Goal: Check status: Check status

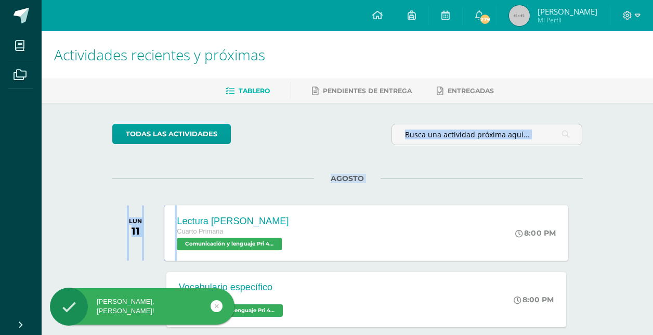
click at [285, 205] on html "Hola Marcos Daniel, bienvenido a Edoo! Mis cursos Archivos Cerrar panel Artes P…" at bounding box center [326, 226] width 653 height 453
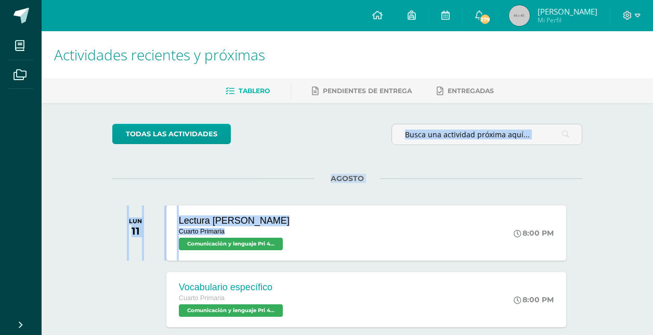
click at [90, 201] on div "Actividades recientes y próximas Tablero Pendientes de entrega Entregadas todas…" at bounding box center [347, 242] width 611 height 422
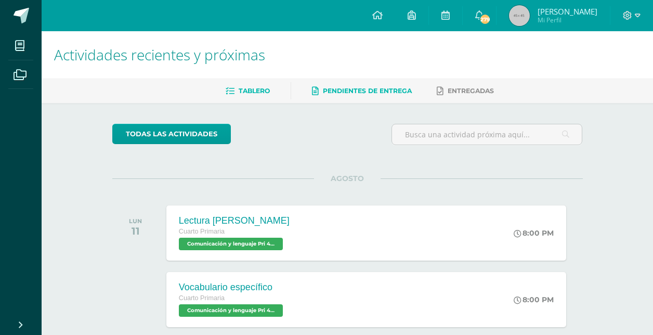
click at [383, 90] on span "Pendientes de entrega" at bounding box center [367, 91] width 89 height 8
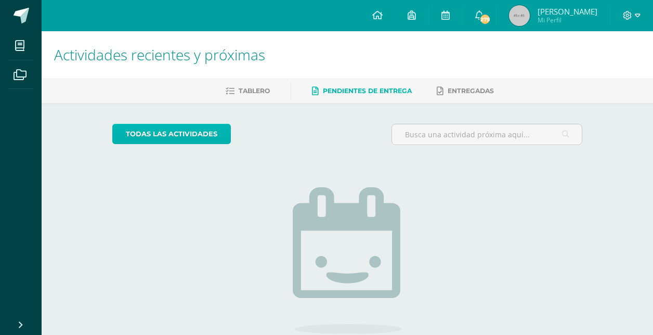
click at [180, 135] on link "todas las Actividades" at bounding box center [171, 134] width 119 height 20
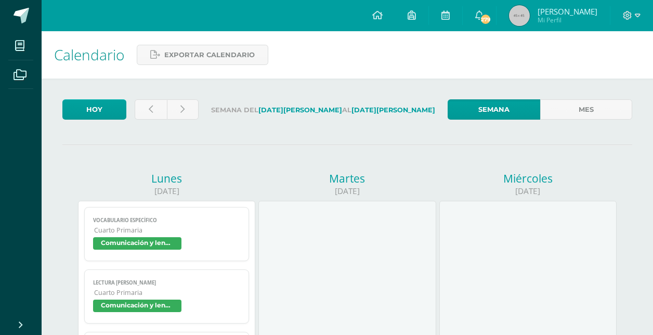
click at [91, 109] on link "Hoy" at bounding box center [94, 109] width 64 height 20
click at [138, 106] on link at bounding box center [151, 109] width 32 height 20
click at [561, 104] on link "Mes" at bounding box center [586, 109] width 92 height 20
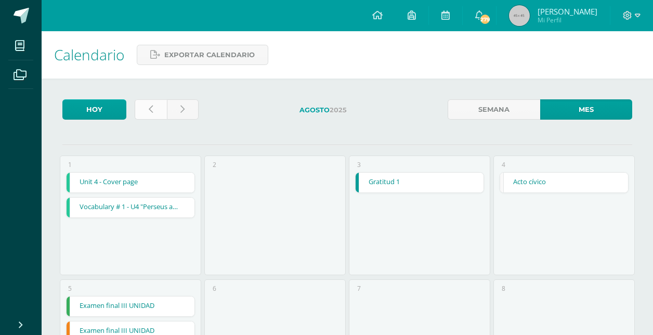
click at [155, 105] on link at bounding box center [151, 109] width 32 height 20
click at [154, 103] on link at bounding box center [151, 109] width 32 height 20
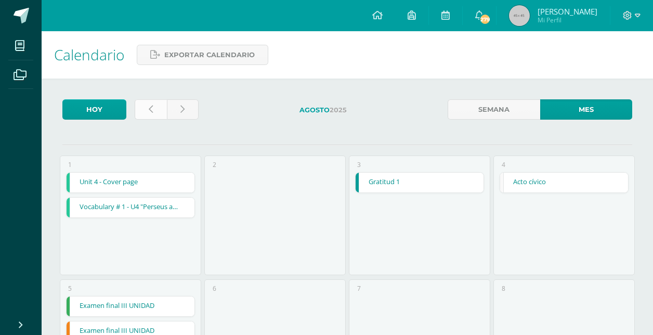
click at [152, 111] on icon at bounding box center [151, 109] width 4 height 9
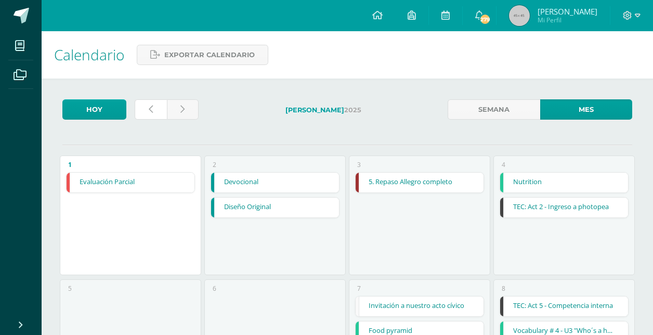
click at [152, 111] on icon at bounding box center [151, 109] width 4 height 9
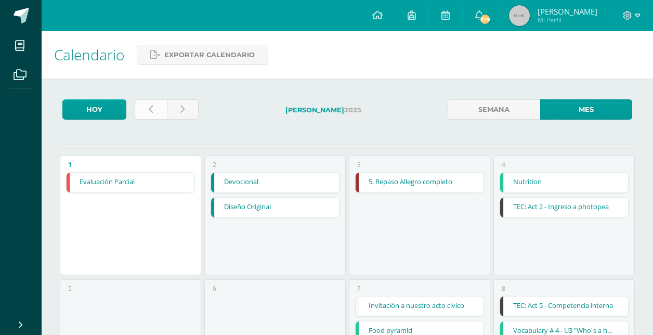
click at [159, 115] on link at bounding box center [151, 109] width 32 height 20
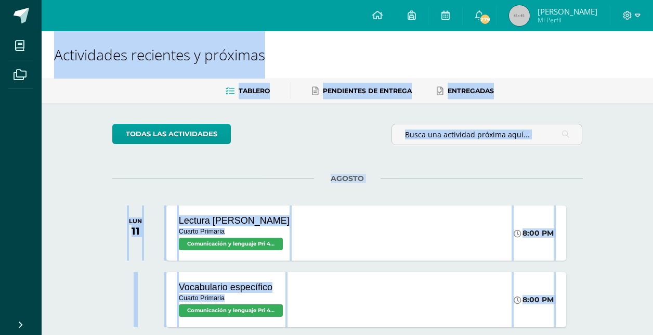
scroll to position [223, 0]
drag, startPoint x: 149, startPoint y: 104, endPoint x: 103, endPoint y: 361, distance: 260.8
click at [103, 334] on html "Hola Marcos Daniel, bienvenido a Edoo! Mis cursos Archivos Cerrar panel Artes P…" at bounding box center [326, 226] width 653 height 453
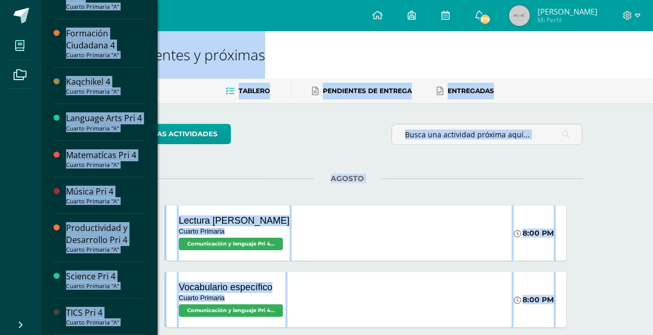
click at [19, 47] on icon at bounding box center [19, 46] width 9 height 10
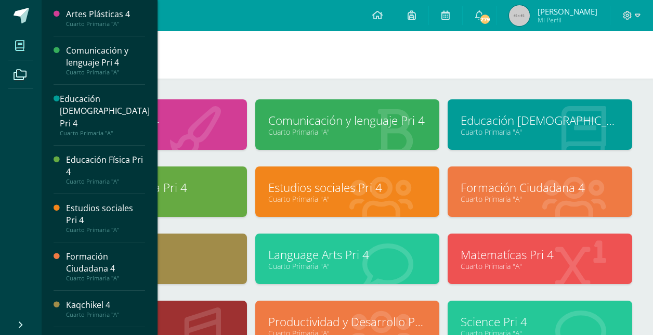
click at [22, 47] on icon at bounding box center [19, 46] width 9 height 10
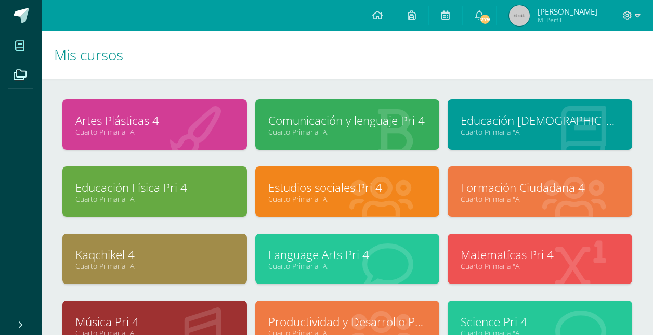
click at [539, 253] on link "Matematícas Pri 4" at bounding box center [540, 254] width 159 height 16
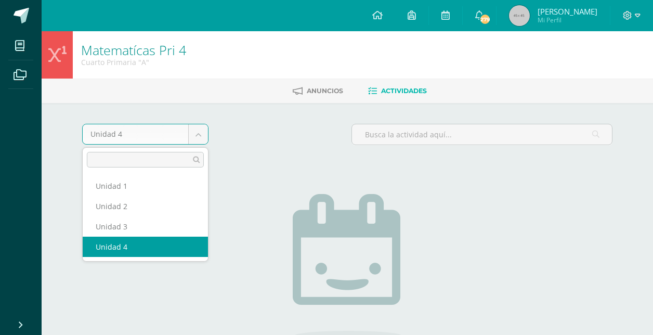
click at [194, 129] on body "Mis cursos Archivos Cerrar panel Artes Plásticas 4 Cuarto Primaria "A" Comunica…" at bounding box center [326, 223] width 653 height 447
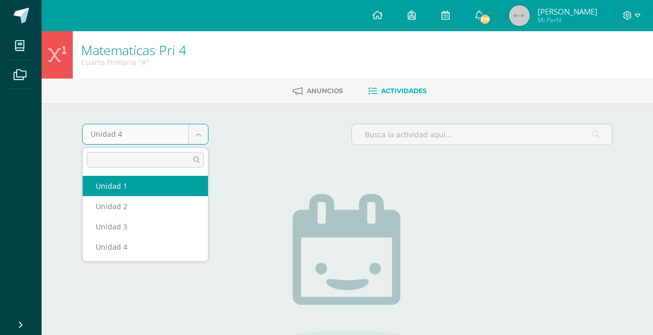
select select "Unidad 1"
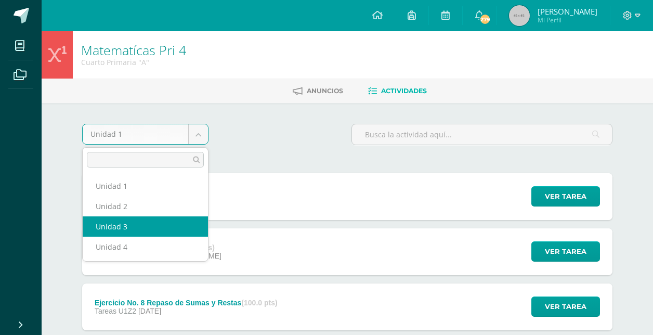
select select "Unidad 3"
drag, startPoint x: 174, startPoint y: 133, endPoint x: 189, endPoint y: 104, distance: 32.3
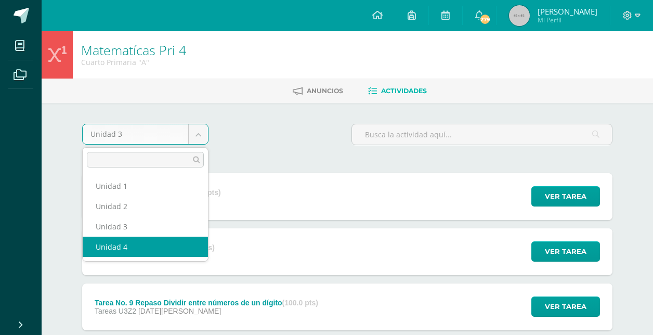
select select "Unidad 4"
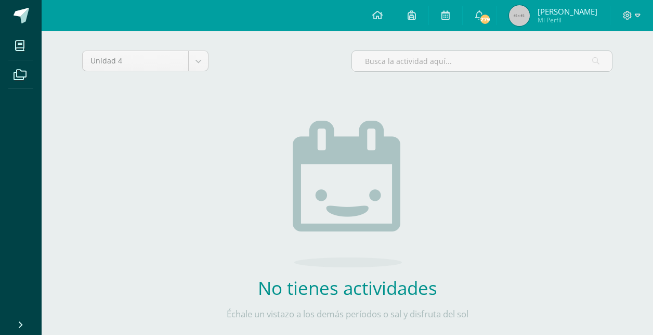
scroll to position [74, 0]
